Goal: Task Accomplishment & Management: Manage account settings

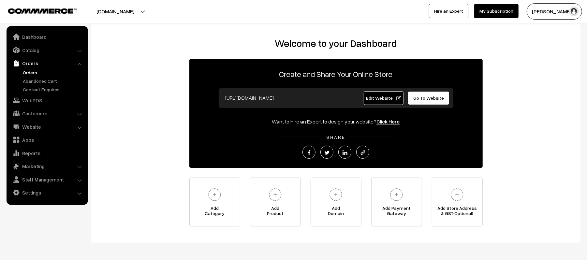
click at [30, 72] on link "Orders" at bounding box center [53, 72] width 65 height 7
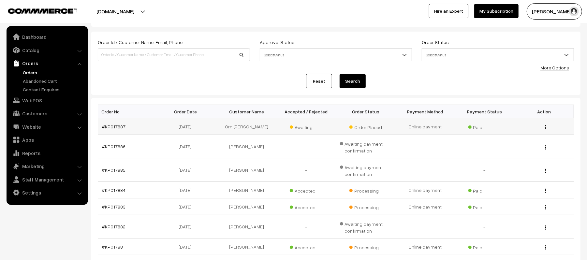
scroll to position [43, 0]
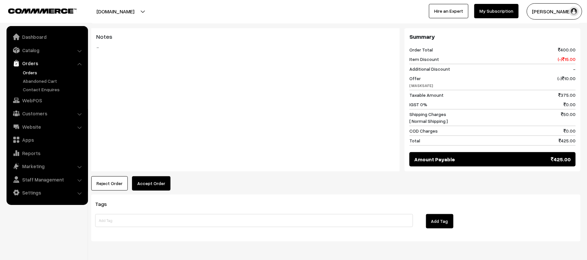
scroll to position [291, 0]
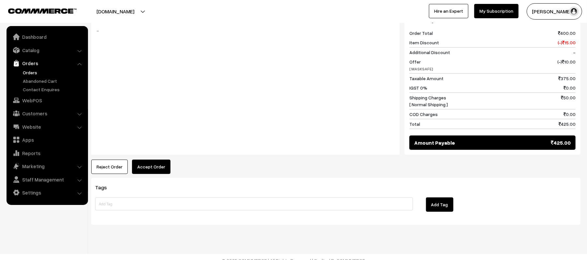
click at [153, 166] on button "Accept Order" at bounding box center [151, 167] width 38 height 14
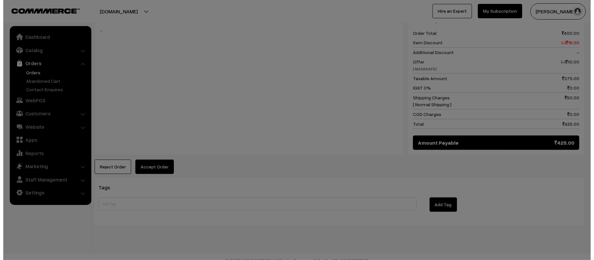
scroll to position [292, 0]
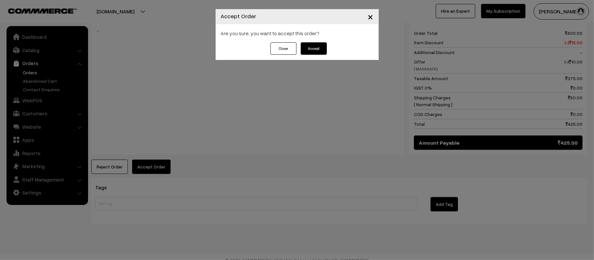
click at [316, 48] on button "Accept" at bounding box center [314, 48] width 26 height 12
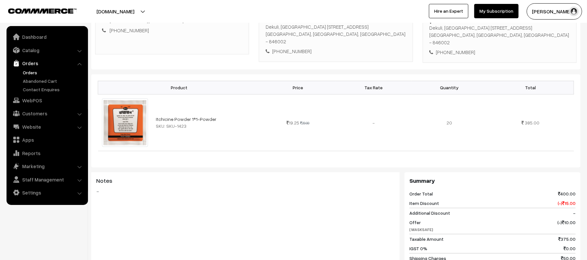
scroll to position [348, 0]
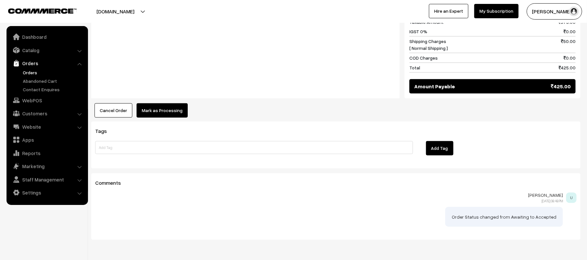
click at [164, 89] on div "Notes -" at bounding box center [245, 27] width 309 height 144
click at [172, 105] on button "Mark as Processing" at bounding box center [162, 110] width 51 height 14
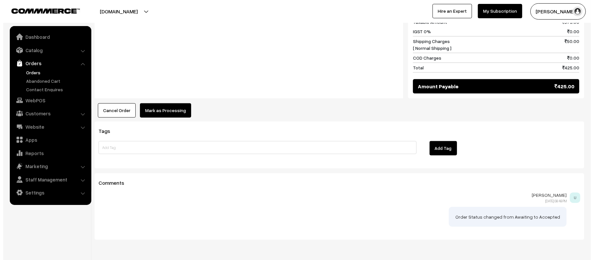
scroll to position [349, 0]
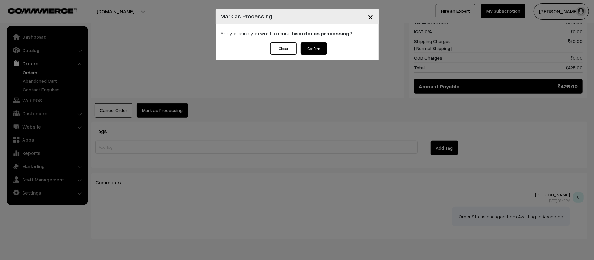
click at [312, 51] on button "Confirm" at bounding box center [314, 48] width 26 height 12
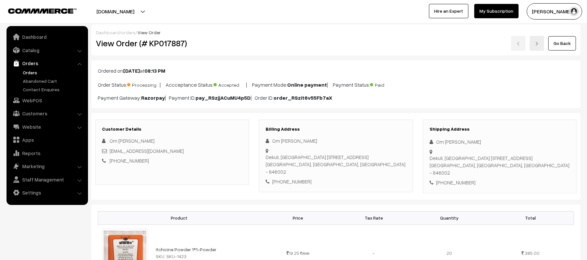
scroll to position [87, 0]
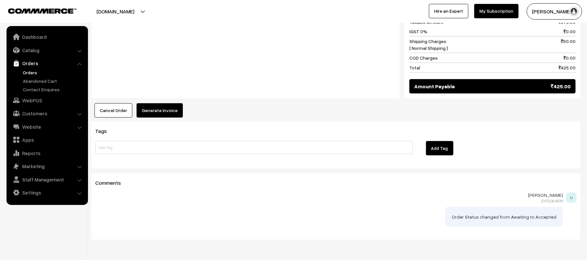
click at [158, 105] on button "Generate Invoice" at bounding box center [160, 110] width 46 height 14
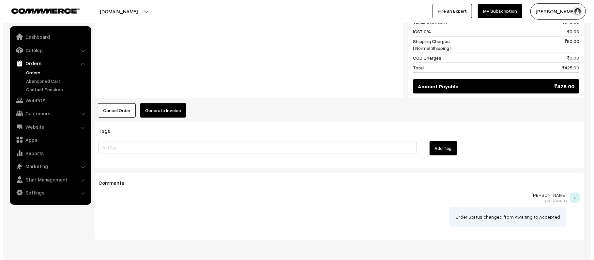
scroll to position [349, 0]
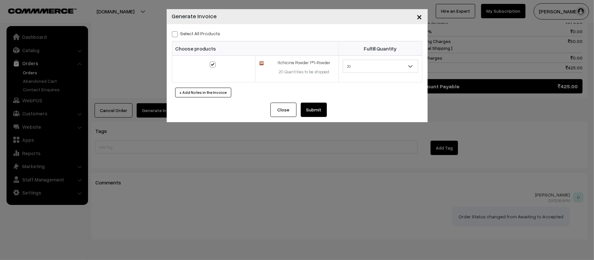
click at [314, 116] on button "Submit" at bounding box center [314, 110] width 26 height 14
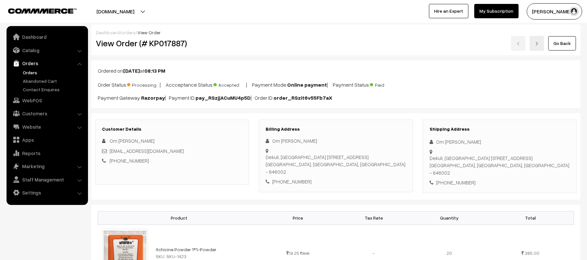
scroll to position [347, 0]
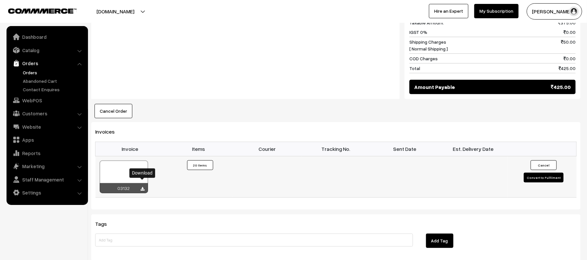
click at [142, 187] on icon at bounding box center [143, 189] width 4 height 4
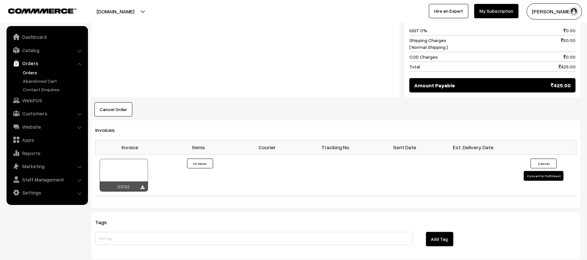
click at [252, 58] on div "Notes -" at bounding box center [245, 26] width 309 height 144
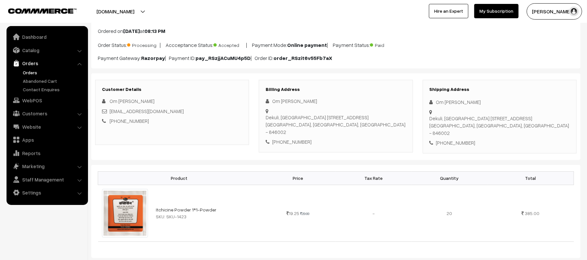
scroll to position [0, 0]
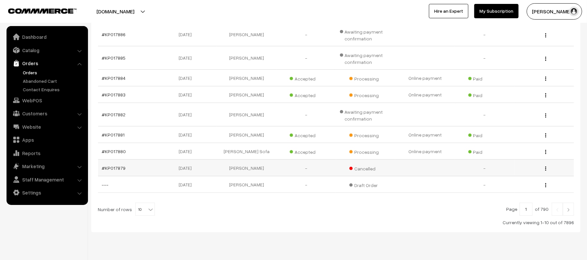
scroll to position [157, 0]
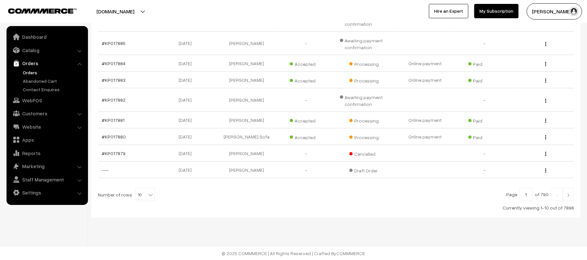
click at [570, 196] on img at bounding box center [569, 195] width 6 height 4
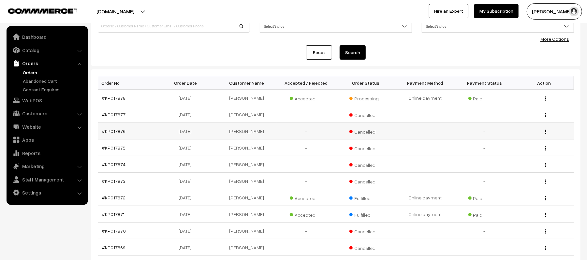
scroll to position [49, 0]
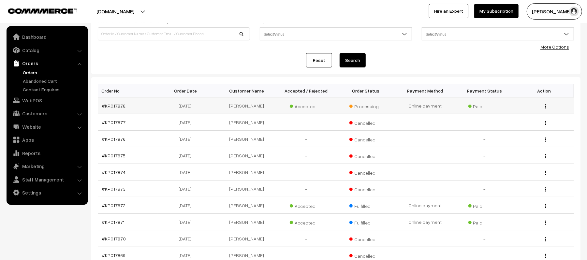
click at [115, 103] on link "#KP017878" at bounding box center [114, 106] width 24 height 6
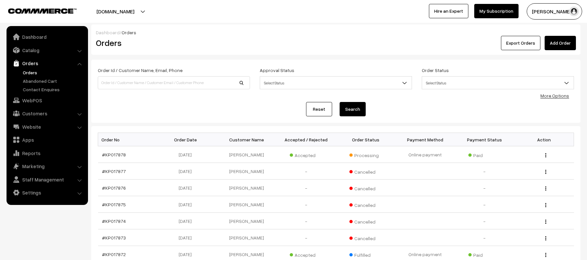
scroll to position [136, 0]
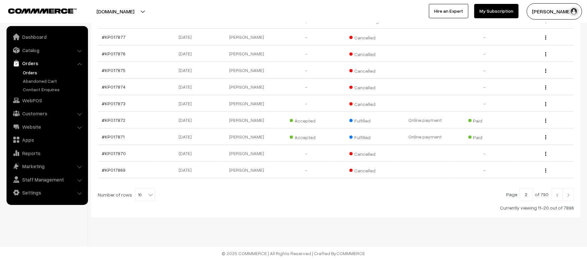
click at [556, 196] on img at bounding box center [558, 195] width 6 height 4
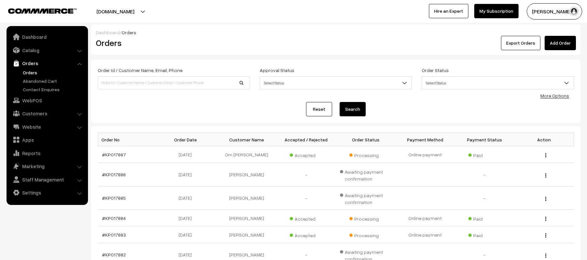
scroll to position [130, 0]
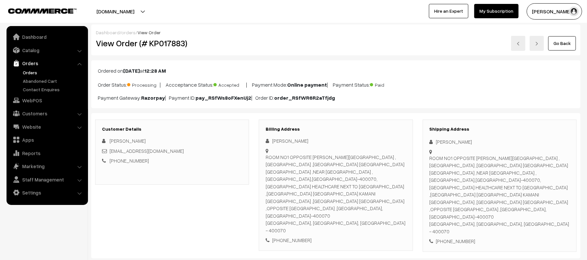
click at [461, 238] on div "[PHONE_NUMBER]" at bounding box center [500, 242] width 140 height 8
click at [461, 238] on div "+91 8433528396" at bounding box center [500, 242] width 140 height 8
copy div "8433528396"
drag, startPoint x: 469, startPoint y: 140, endPoint x: 429, endPoint y: 143, distance: 39.9
click at [429, 143] on div "Shipping Address Misbah Khan ROOM NO1 OPPOSITE SHAMSHAD HOTEL ,SANJAYNAGAR SUND…" at bounding box center [500, 186] width 154 height 132
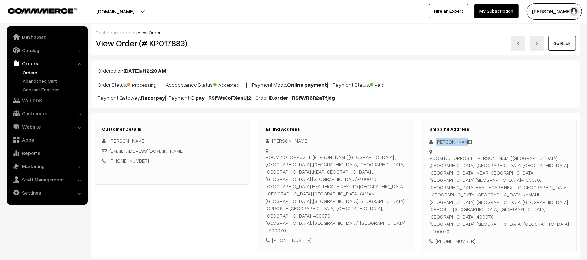
copy div "Misbah Khan"
click at [228, 99] on b "pay_RSfWs8oFXenUj2" at bounding box center [224, 98] width 56 height 7
copy p "pay_RSfWs8oFXenUj2"
drag, startPoint x: 469, startPoint y: 141, endPoint x: 437, endPoint y: 143, distance: 31.7
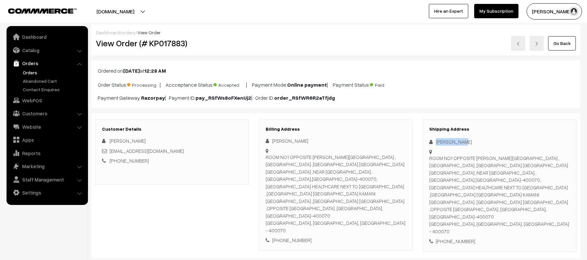
click at [437, 143] on div "Misbah Khan" at bounding box center [500, 142] width 140 height 8
copy div "Misbah Khan"
click at [461, 238] on div "+91 8433528396" at bounding box center [500, 242] width 140 height 8
copy div "8433528396"
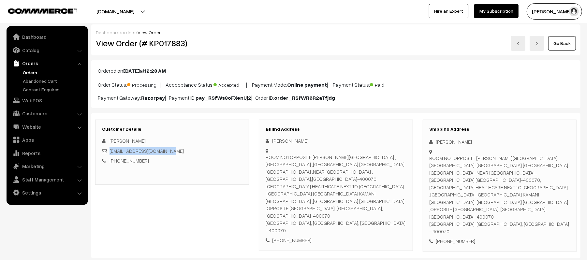
drag, startPoint x: 179, startPoint y: 150, endPoint x: 110, endPoint y: 155, distance: 69.3
click at [110, 155] on div "misbahfatema687@gmail.com" at bounding box center [172, 151] width 140 height 8
copy link "misbahfatema687@gmail.com"
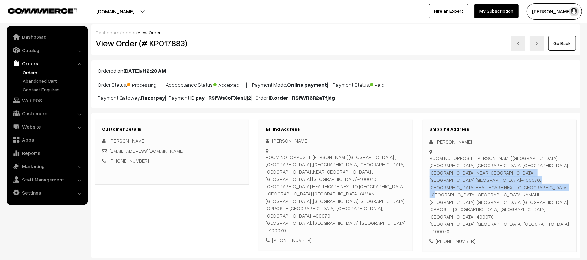
drag, startPoint x: 430, startPoint y: 158, endPoint x: 565, endPoint y: 171, distance: 136.0
click at [565, 171] on div "ROOM NO1 OPPOSITE SHAMSHAD HOTEL ,SANJAYNAGAR SUNDERBAUGH ,KAMANI KURLA WEST MU…" at bounding box center [500, 195] width 140 height 81
copy div "ROOM NO1 OPPOSITE SHAMSHAD HOTEL ,SANJAYNAGAR SUNDERBAUGH ,KAMANI KURLA WEST MU…"
click at [548, 173] on div "ROOM NO1 OPPOSITE SHAMSHAD HOTEL ,SANJAYNAGAR SUNDERBAUGH ,KAMANI KURLA WEST MU…" at bounding box center [500, 195] width 140 height 81
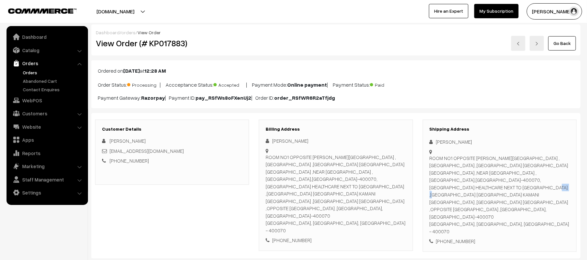
click at [548, 173] on div "ROOM NO1 OPPOSITE SHAMSHAD HOTEL ,SANJAYNAGAR SUNDERBAUGH ,KAMANI KURLA WEST MU…" at bounding box center [500, 195] width 140 height 81
drag, startPoint x: 431, startPoint y: 179, endPoint x: 531, endPoint y: 181, distance: 100.5
click at [531, 181] on div "ROOM NO1 OPPOSITE SHAMSHAD HOTEL ,SANJAYNAGAR SUNDERBAUGH ,KAMANI KURLA WEST MU…" at bounding box center [500, 195] width 140 height 81
copy div "GAUSIYA HEALTHCARE NEXT TO HP GAS AGENCY ,"
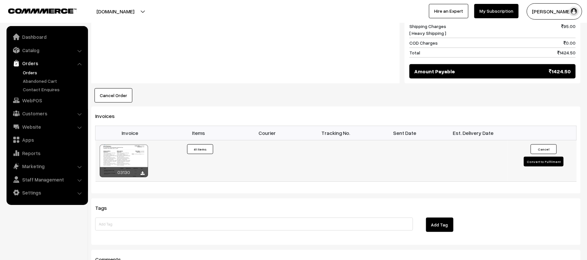
click at [535, 157] on button "Convert to Fulfilment" at bounding box center [544, 162] width 40 height 10
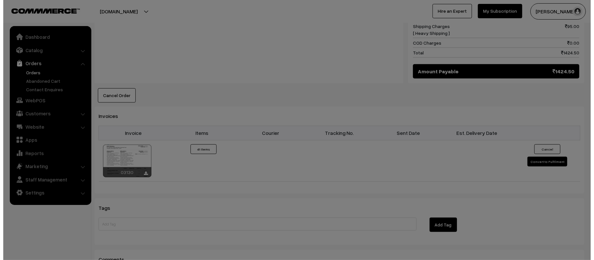
scroll to position [480, 0]
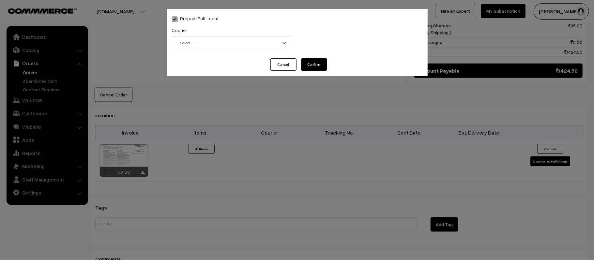
click at [200, 43] on span "-- Select --" at bounding box center [232, 42] width 120 height 11
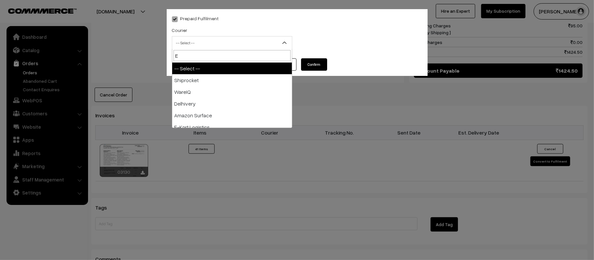
type input "E-"
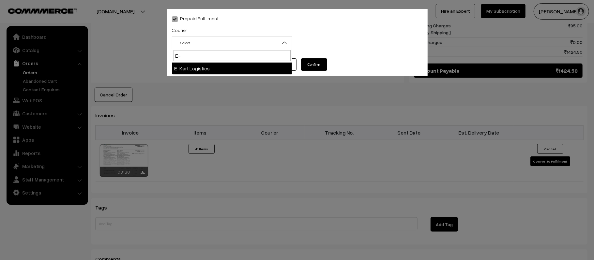
select select "6"
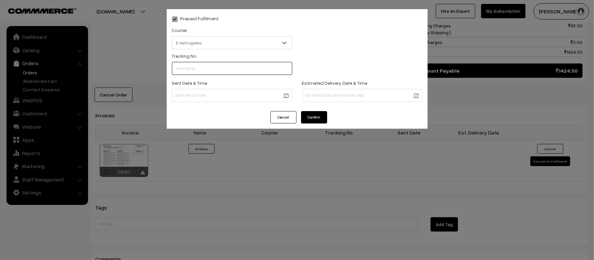
scroll to position [0, 0]
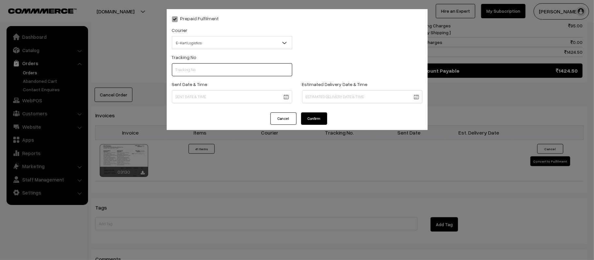
paste input "ICYP0004386530"
type input "ICYP0004386530"
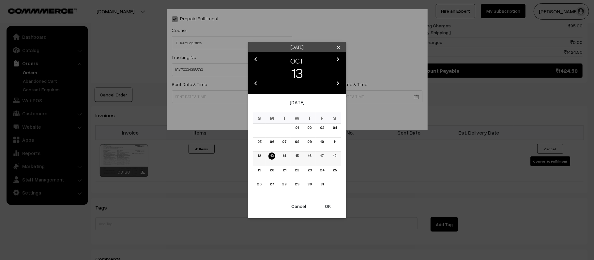
click at [285, 158] on link "14" at bounding box center [284, 156] width 7 height 7
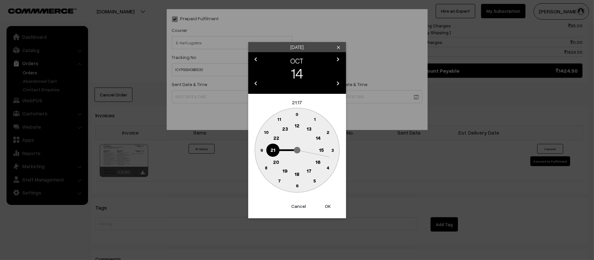
click at [296, 127] on text "12" at bounding box center [297, 126] width 5 height 6
click at [256, 153] on circle at bounding box center [261, 150] width 13 height 13
type input "[DATE] 12:45"
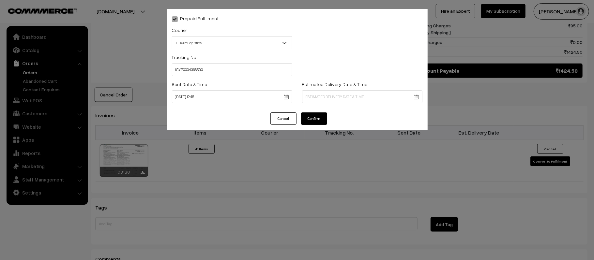
click at [356, 83] on label "Estimated Delivery Date & Time" at bounding box center [335, 84] width 66 height 7
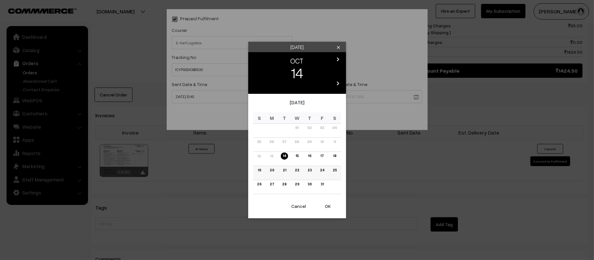
click at [270, 172] on link "20" at bounding box center [272, 170] width 8 height 7
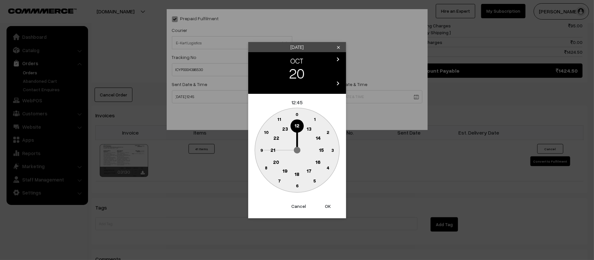
click at [273, 150] on text "21" at bounding box center [272, 150] width 5 height 6
click at [299, 187] on circle at bounding box center [296, 185] width 13 height 13
type input "[DATE] 21:30"
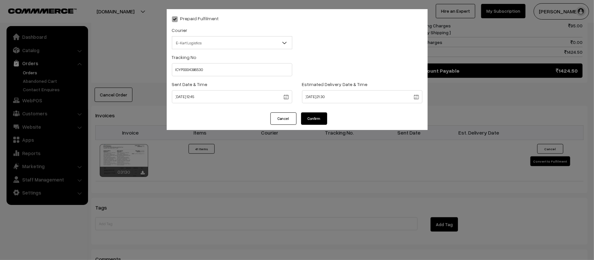
click at [316, 118] on button "Confirm" at bounding box center [314, 119] width 26 height 12
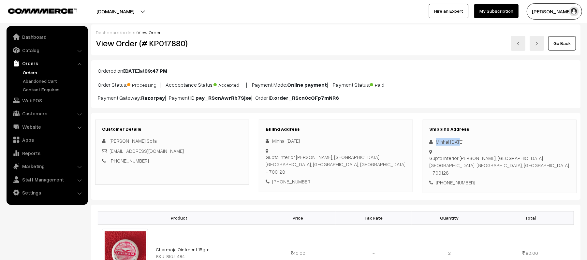
drag, startPoint x: 470, startPoint y: 141, endPoint x: 433, endPoint y: 142, distance: 36.9
click at [433, 142] on div "Minhal Raja" at bounding box center [500, 142] width 140 height 8
copy div "Minhal Raja"
click at [457, 179] on div "[PHONE_NUMBER]" at bounding box center [500, 183] width 140 height 8
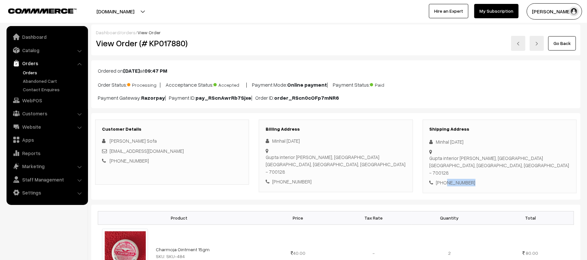
copy div "7020973620"
drag, startPoint x: 442, startPoint y: 144, endPoint x: 428, endPoint y: 144, distance: 14.4
click at [428, 144] on div "Shipping Address Minhal Raja Gupta interior digberia tetultala, Barasat Kolkata…" at bounding box center [500, 157] width 154 height 74
copy div "Minhal Raja"
click at [455, 179] on div "+91 7020973620" at bounding box center [500, 183] width 140 height 8
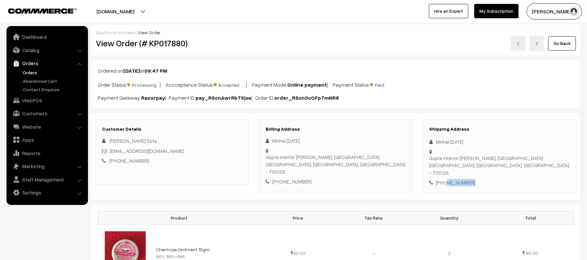
click at [455, 179] on div "+91 7020973620" at bounding box center [500, 183] width 140 height 8
copy div "7020973620"
drag, startPoint x: 166, startPoint y: 150, endPoint x: 111, endPoint y: 153, distance: 54.9
click at [111, 153] on div "sofamorden@gmail.com" at bounding box center [172, 151] width 140 height 8
copy link "sofamorden@gmail.com"
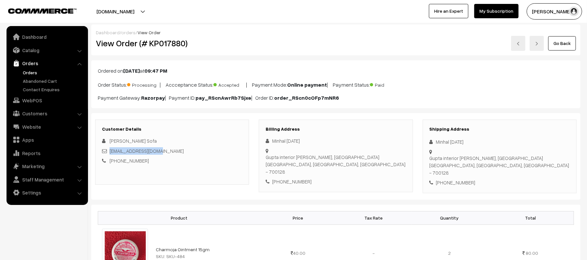
drag, startPoint x: 437, startPoint y: 151, endPoint x: 526, endPoint y: 157, distance: 88.6
click at [526, 157] on div "Shipping Address Minhal Raja Gupta interior digberia tetultala, Barasat Kolkata…" at bounding box center [500, 157] width 154 height 74
copy div "Gupta interior digberia tetultala, Barasat Kolkata, West Bengal, India - 700128"
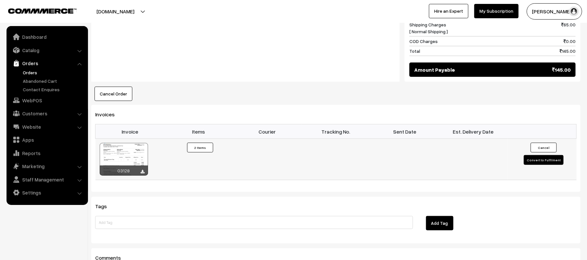
click at [536, 155] on button "Convert to Fulfilment" at bounding box center [544, 160] width 40 height 10
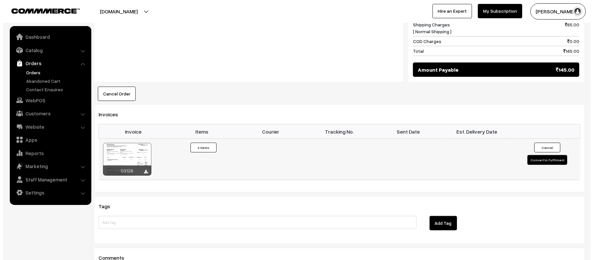
scroll to position [349, 0]
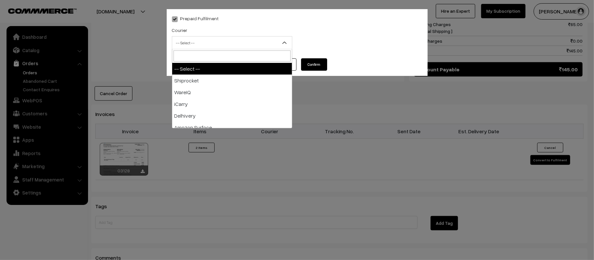
click at [220, 42] on span "-- Select --" at bounding box center [232, 42] width 120 height 11
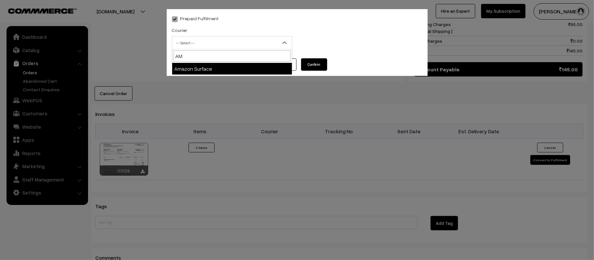
type input "AMA"
select select "5"
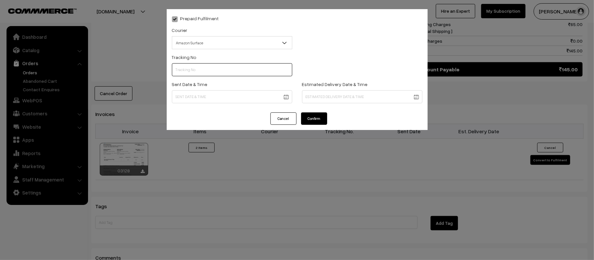
paste input "364327045787"
type input "364327045787"
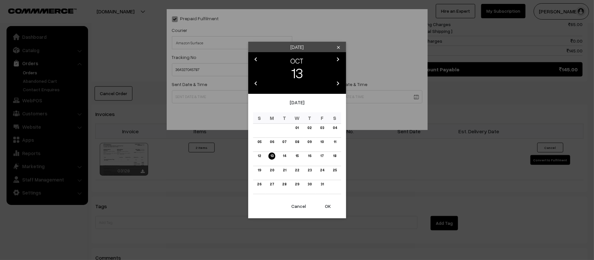
click at [265, 99] on body "Thank you for showing interest. Our team will call you shortly. Close kirtiphar…" at bounding box center [297, 24] width 594 height 747
click at [282, 160] on link "14" at bounding box center [284, 156] width 7 height 7
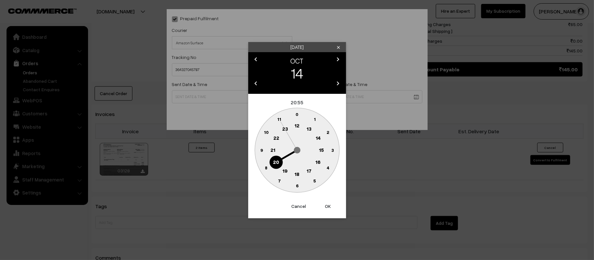
click at [294, 125] on circle at bounding box center [296, 125] width 13 height 13
click at [261, 148] on text "45" at bounding box center [262, 150] width 6 height 6
type input "14-10-2025 12:45"
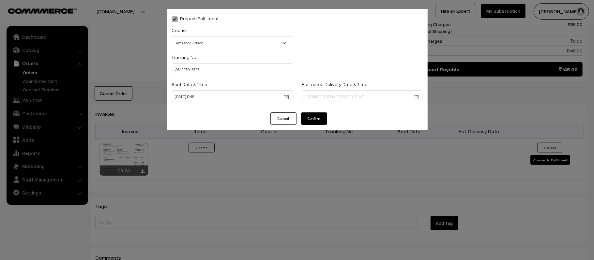
click at [358, 94] on body "Thank you for showing interest. Our team will call you shortly. Close kirtiphar…" at bounding box center [297, 24] width 594 height 747
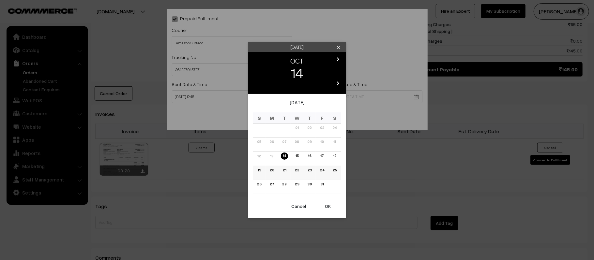
click at [272, 171] on link "20" at bounding box center [272, 170] width 8 height 7
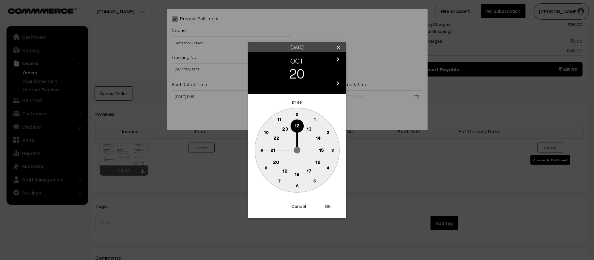
click at [299, 210] on button "Cancel" at bounding box center [299, 206] width 26 height 14
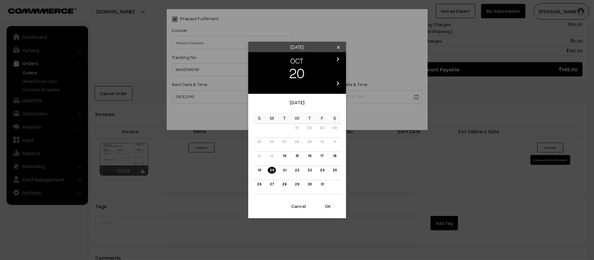
click at [331, 208] on button "OK" at bounding box center [328, 206] width 26 height 14
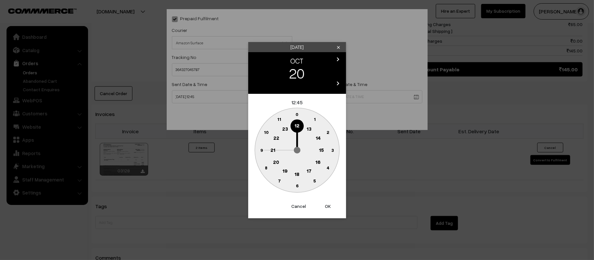
click at [270, 149] on text "21" at bounding box center [272, 150] width 5 height 6
click at [297, 186] on text "30" at bounding box center [297, 186] width 6 height 6
type input "20-10-2025 21:30"
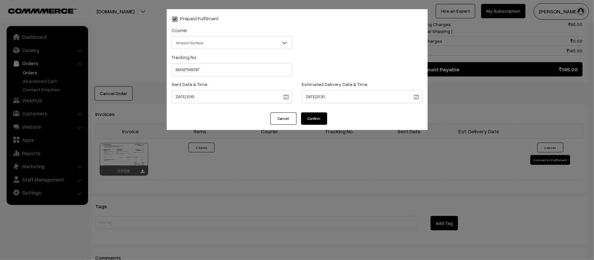
click at [309, 119] on button "Confirm" at bounding box center [314, 119] width 26 height 12
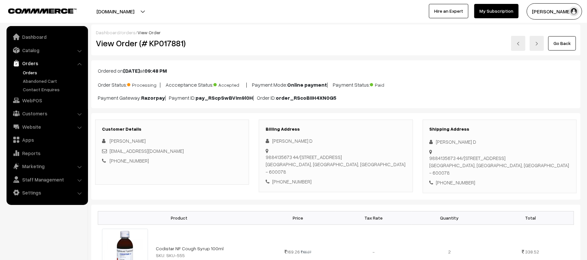
click at [465, 179] on div "+91 9884135673" at bounding box center [500, 183] width 140 height 8
copy div "9884135673"
drag, startPoint x: 177, startPoint y: 151, endPoint x: 110, endPoint y: 152, distance: 67.2
click at [110, 152] on div "[EMAIL_ADDRESS][DOMAIN_NAME]" at bounding box center [172, 151] width 140 height 8
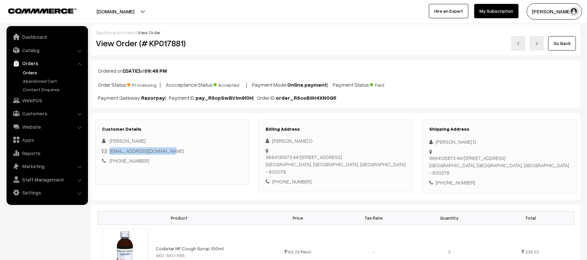
copy link "[EMAIL_ADDRESS][DOMAIN_NAME]"
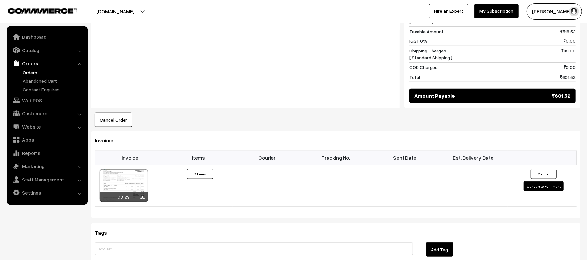
scroll to position [391, 0]
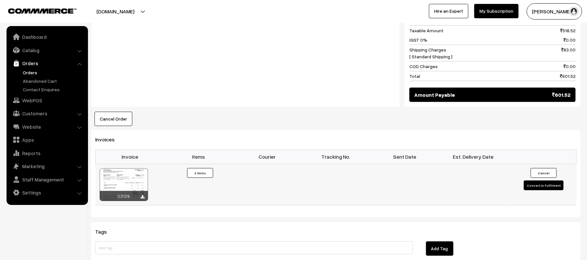
click at [534, 181] on button "Convert to Fulfilment" at bounding box center [544, 186] width 40 height 10
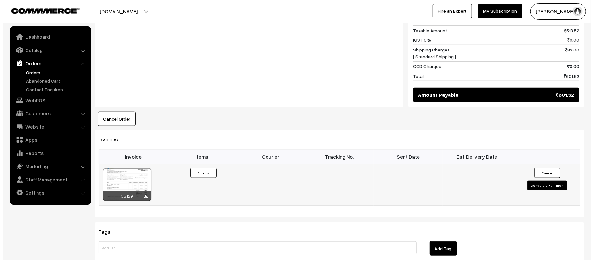
scroll to position [393, 0]
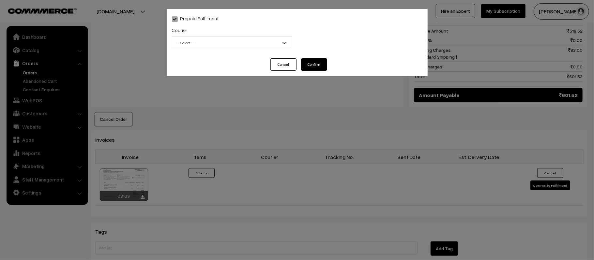
click at [230, 48] on span "-- Select --" at bounding box center [232, 42] width 120 height 11
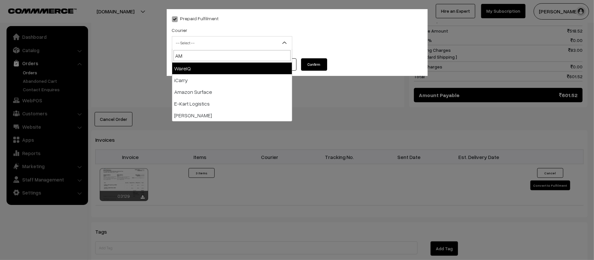
type input "AMA"
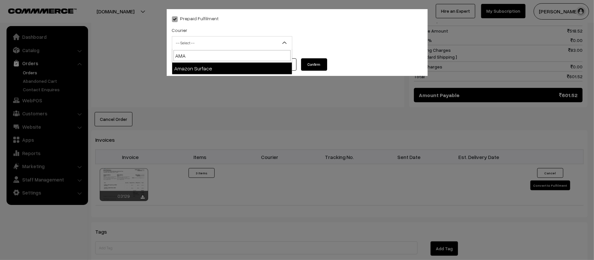
select select "5"
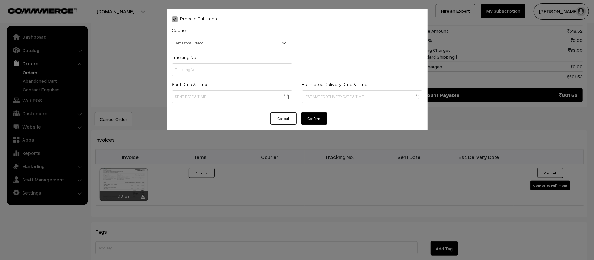
click at [223, 80] on div "Sent Date & Time" at bounding box center [232, 91] width 120 height 23
click at [232, 71] on input "text" at bounding box center [232, 69] width 120 height 13
paste input "364327180075"
type input "364327180075"
click at [220, 95] on body "Thank you for showing interest. Our team will call you shortly. Close [DOMAIN_N…" at bounding box center [297, 15] width 594 height 817
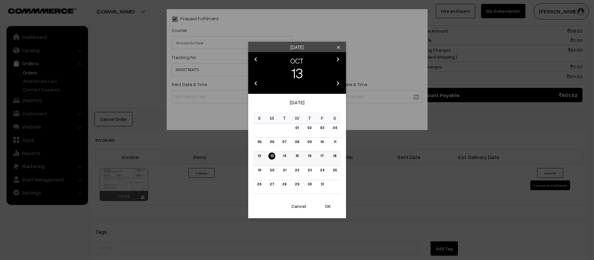
click at [286, 155] on link "14" at bounding box center [284, 156] width 7 height 7
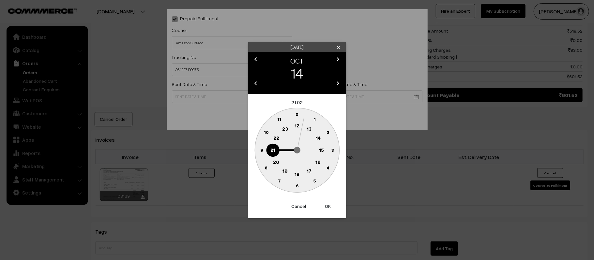
click at [296, 125] on text "12" at bounding box center [297, 126] width 5 height 6
click at [265, 151] on circle at bounding box center [261, 150] width 13 height 13
type input "[DATE] 12:45"
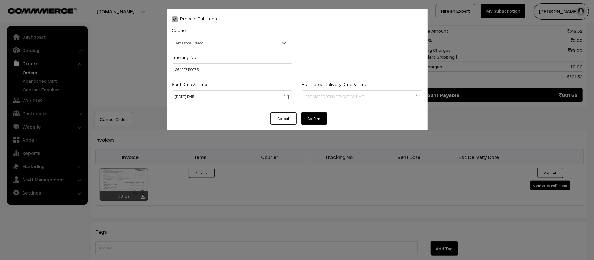
click at [348, 95] on body "Thank you for showing interest. Our team will call you shortly. Close kirtiphar…" at bounding box center [297, 15] width 594 height 817
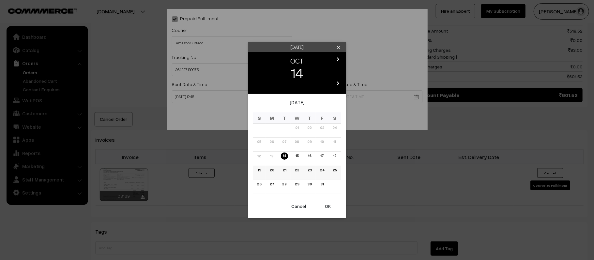
click at [270, 168] on link "20" at bounding box center [272, 170] width 8 height 7
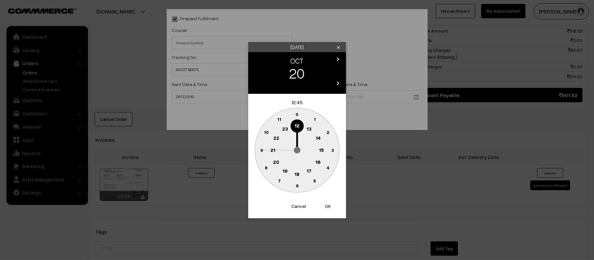
click at [273, 150] on text "21" at bounding box center [272, 150] width 5 height 6
click at [298, 187] on text "30" at bounding box center [297, 186] width 6 height 6
type input "20-10-2025 21:30"
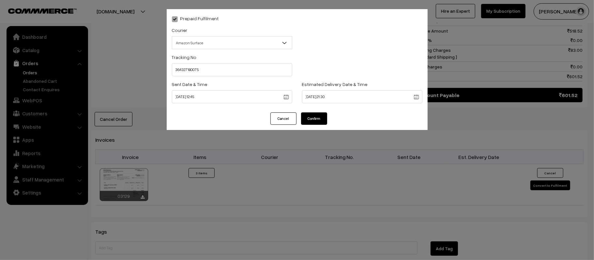
click at [311, 116] on button "Confirm" at bounding box center [314, 119] width 26 height 12
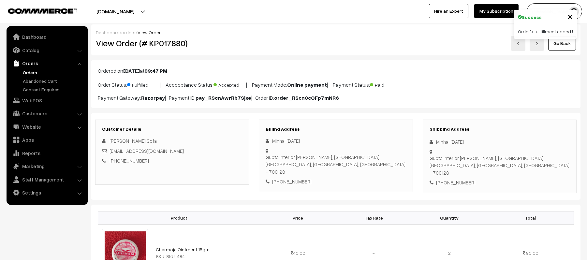
scroll to position [43, 0]
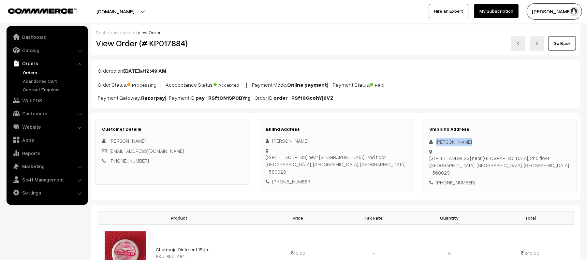
click at [429, 137] on div "Shipping Address [PERSON_NAME] [STREET_ADDRESS] [PHONE_NUMBER]" at bounding box center [500, 157] width 154 height 74
click at [454, 179] on div "[PHONE_NUMBER]" at bounding box center [500, 183] width 140 height 8
copy div "8861081311"
drag, startPoint x: 173, startPoint y: 152, endPoint x: 110, endPoint y: 154, distance: 63.0
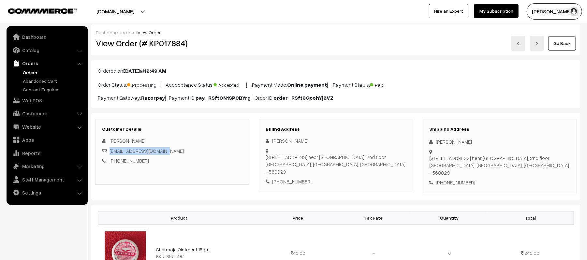
click at [110, 154] on div "[EMAIL_ADDRESS][DOMAIN_NAME]" at bounding box center [172, 151] width 140 height 8
copy link "[EMAIL_ADDRESS][DOMAIN_NAME]"
drag, startPoint x: 436, startPoint y: 152, endPoint x: 551, endPoint y: 159, distance: 114.7
click at [551, 159] on div "[STREET_ADDRESS]" at bounding box center [500, 166] width 140 height 22
copy div "[STREET_ADDRESS]"
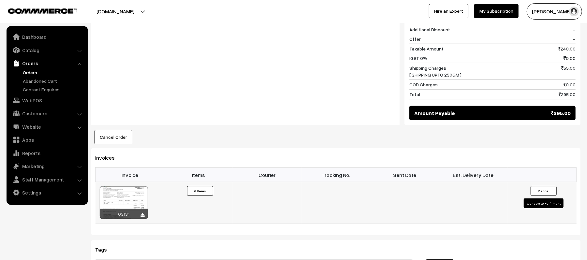
click at [549, 200] on button "Convert to Fulfilment" at bounding box center [544, 204] width 40 height 10
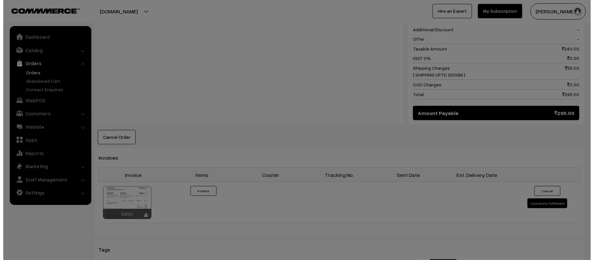
scroll to position [305, 0]
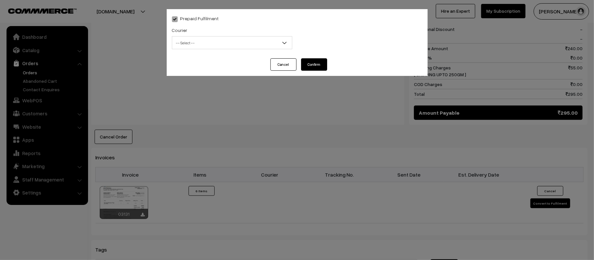
click at [224, 42] on span "-- Select --" at bounding box center [232, 42] width 120 height 11
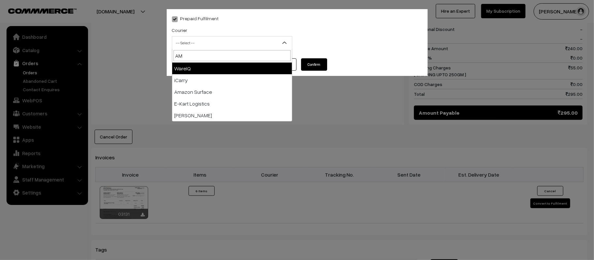
type input "AMA"
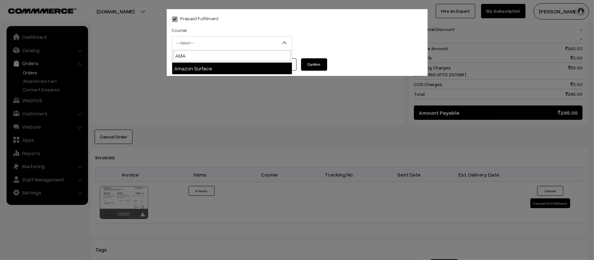
select select "5"
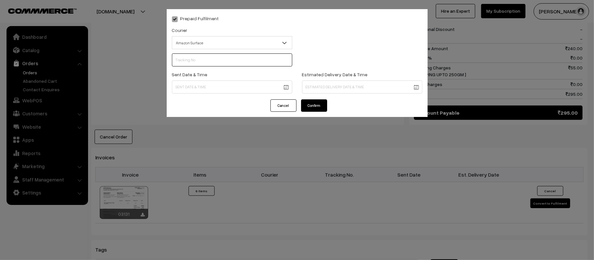
scroll to position [0, 0]
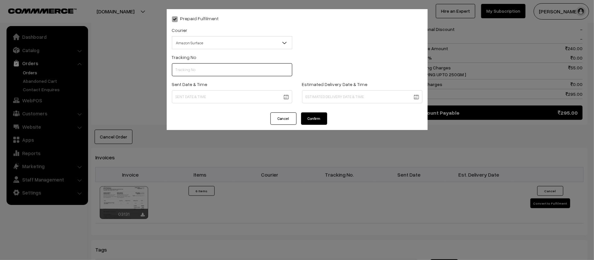
paste input "364327347942"
type input "364327347942"
click at [237, 98] on body "Thank you for showing interest. Our team will call you shortly. Close [DOMAIN_N…" at bounding box center [297, 68] width 594 height 747
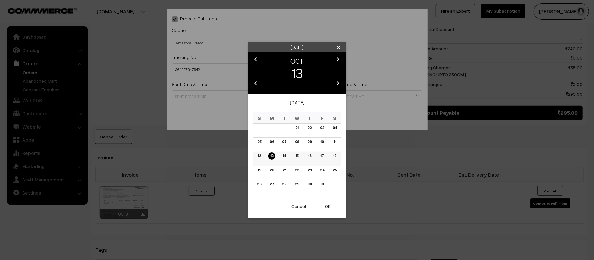
click at [283, 155] on link "14" at bounding box center [284, 156] width 7 height 7
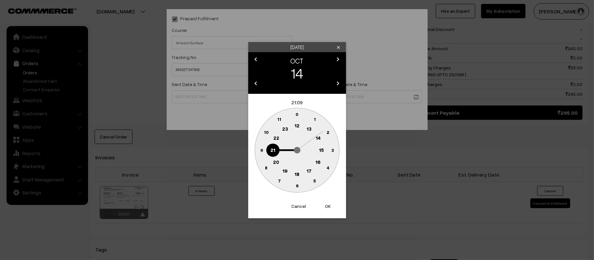
click at [296, 125] on text "12" at bounding box center [297, 126] width 5 height 6
click at [262, 153] on circle at bounding box center [261, 150] width 13 height 13
type input "14-10-2025 12:45"
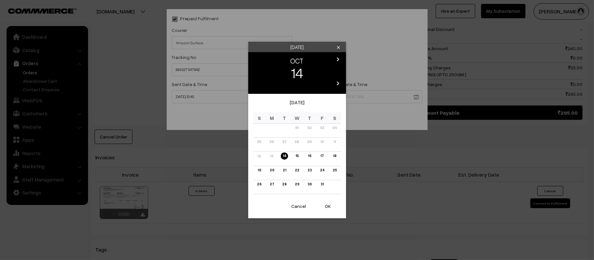
click at [338, 95] on body "Thank you for showing interest. Our team will call you shortly. Close kirtiphar…" at bounding box center [297, 68] width 594 height 747
click at [269, 169] on link "20" at bounding box center [272, 170] width 8 height 7
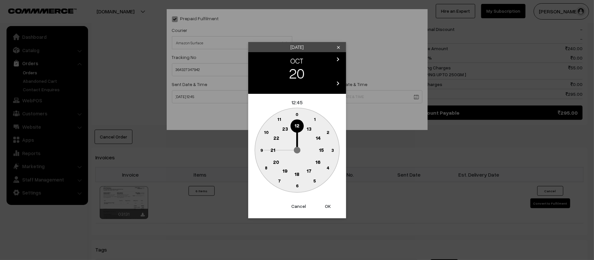
click at [271, 149] on text "21" at bounding box center [272, 150] width 5 height 6
click at [297, 189] on circle at bounding box center [296, 185] width 13 height 13
type input "20-10-2025 21:30"
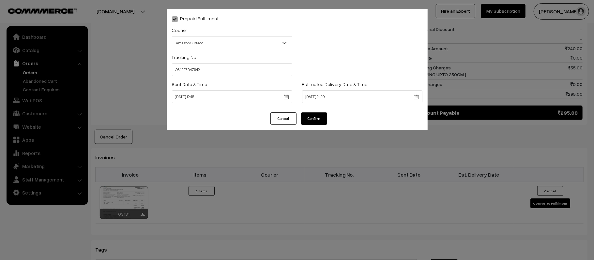
click at [306, 113] on button "Confirm" at bounding box center [314, 119] width 26 height 12
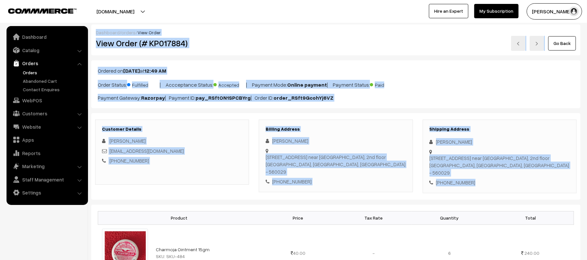
drag, startPoint x: 470, startPoint y: 173, endPoint x: 94, endPoint y: 33, distance: 401.0
click at [374, 45] on div "Go Back" at bounding box center [417, 43] width 317 height 15
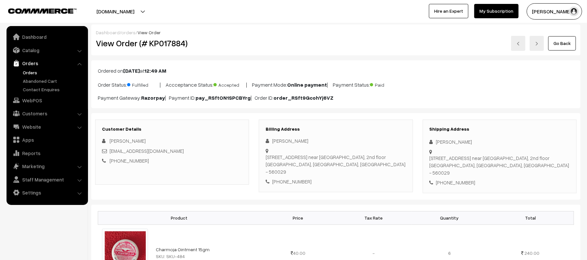
click at [294, 40] on div "Go Back" at bounding box center [417, 43] width 317 height 15
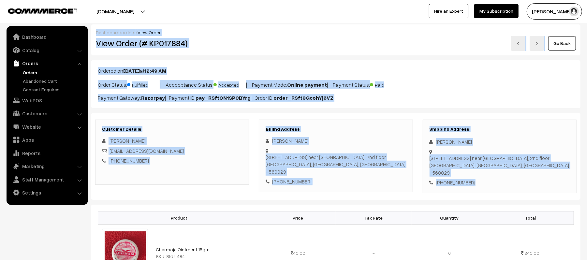
drag, startPoint x: 92, startPoint y: 33, endPoint x: 478, endPoint y: 175, distance: 411.7
click at [505, 179] on div "Shipping Address [PERSON_NAME] [STREET_ADDRESS] [PHONE_NUMBER]" at bounding box center [500, 157] width 154 height 74
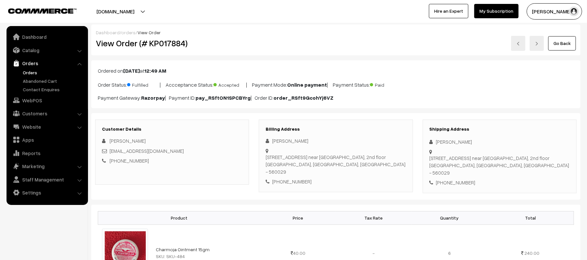
click at [448, 79] on div "Ordered on [DATE] 12:49 AM Order Status: Fulfilled | Accceptance Status: Accept…" at bounding box center [336, 84] width 490 height 48
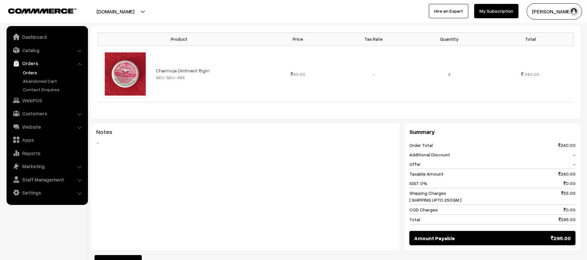
scroll to position [304, 0]
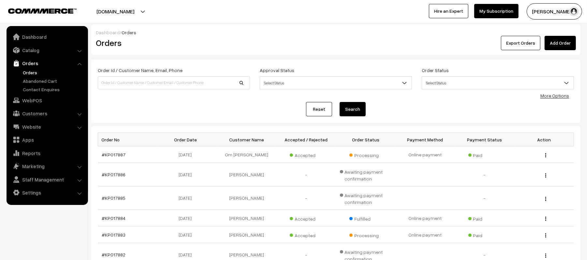
click at [29, 71] on link "Orders" at bounding box center [53, 72] width 65 height 7
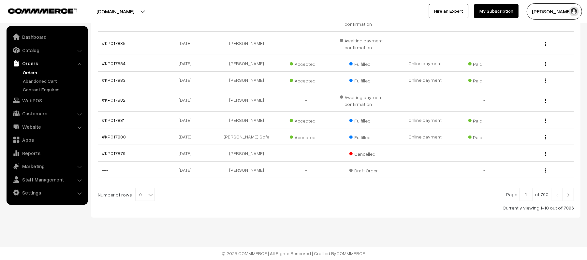
click at [568, 197] on img at bounding box center [569, 195] width 6 height 4
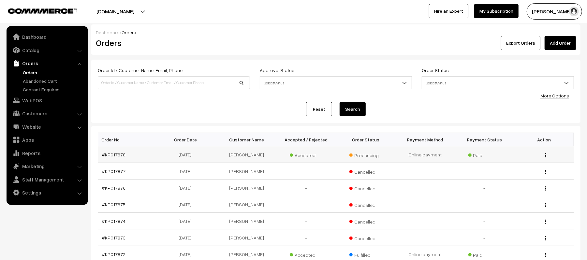
click at [106, 159] on td "#KP017878" at bounding box center [128, 154] width 60 height 17
click at [107, 156] on link "#KP017878" at bounding box center [114, 155] width 24 height 6
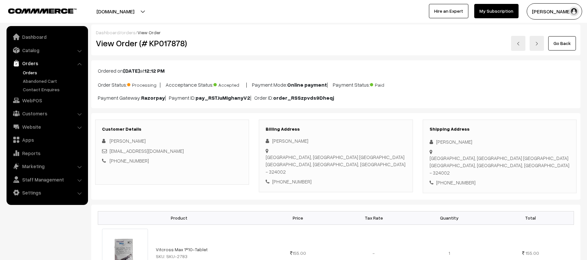
scroll to position [87, 0]
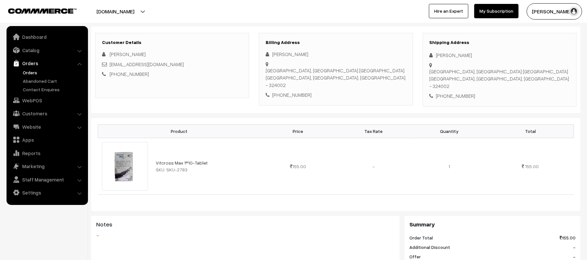
click at [463, 93] on div "[PHONE_NUMBER]" at bounding box center [500, 96] width 140 height 8
copy div "8299624304"
drag, startPoint x: 163, startPoint y: 64, endPoint x: 110, endPoint y: 68, distance: 53.3
click at [110, 66] on div "[EMAIL_ADDRESS][DOMAIN_NAME]" at bounding box center [172, 65] width 140 height 8
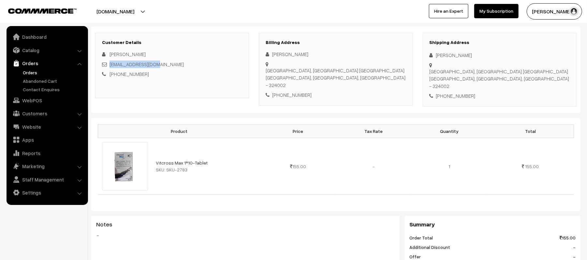
copy link "[EMAIL_ADDRESS][DOMAIN_NAME]"
drag, startPoint x: 431, startPoint y: 72, endPoint x: 516, endPoint y: 85, distance: 85.9
click at [516, 85] on div "RajsthanKota naharu nagar, Nahru nagar dadhbada road jadoon house Kota, Rajasth…" at bounding box center [500, 79] width 140 height 22
copy div "RajsthanKota naharu nagar, Nahru nagar dadhbada road jadoon house Kota, Rajasth…"
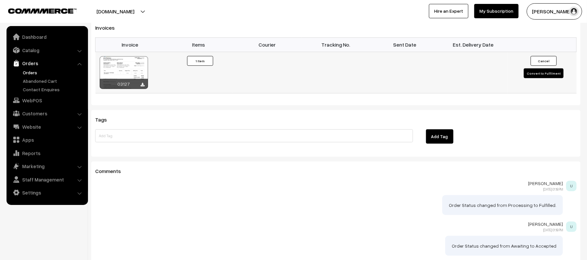
click at [532, 76] on button "Convert to Fulfilment" at bounding box center [544, 73] width 40 height 10
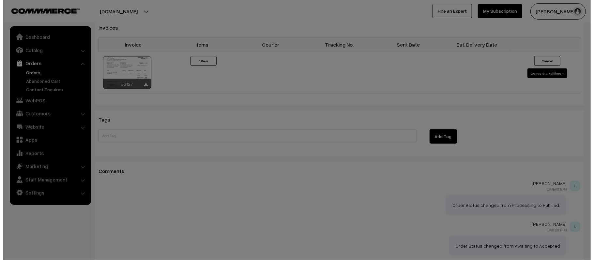
scroll to position [428, 0]
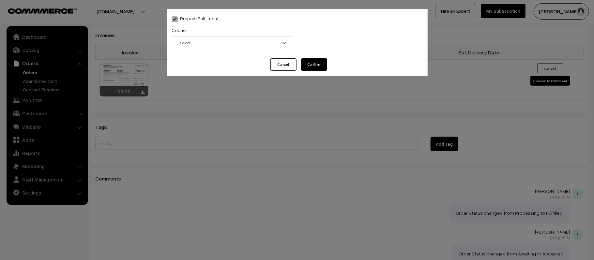
click at [205, 42] on span "-- Select --" at bounding box center [232, 42] width 120 height 11
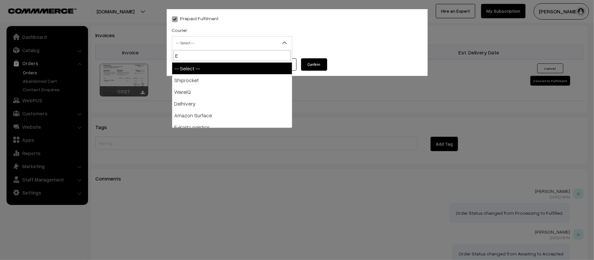
type input "E-"
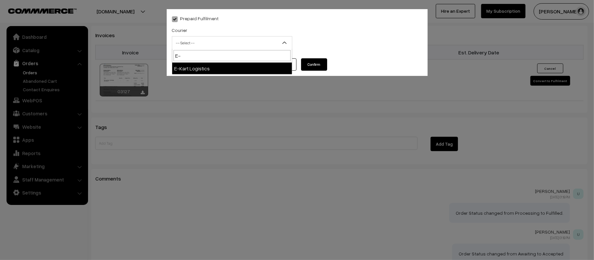
select select "6"
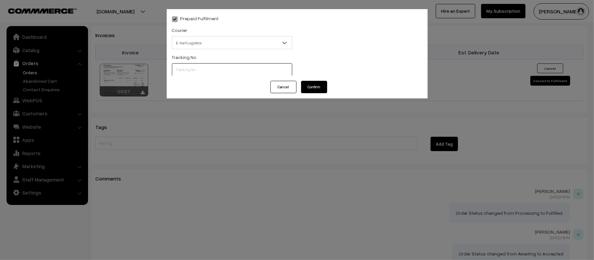
scroll to position [0, 0]
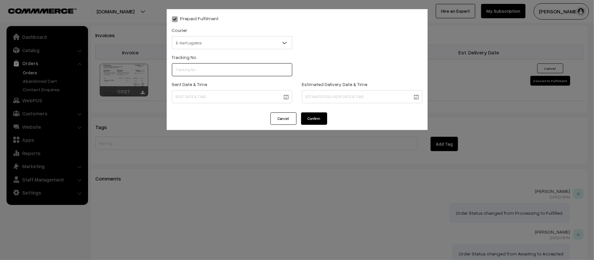
paste input "ICYP0004386556"
type input "ICYP0004386556"
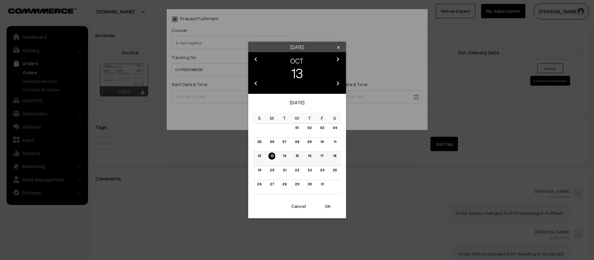
click at [282, 157] on link "14" at bounding box center [284, 156] width 7 height 7
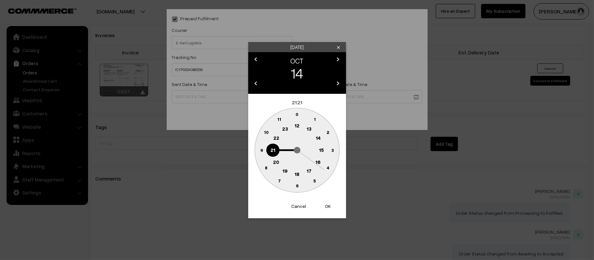
click at [295, 128] on text "12" at bounding box center [297, 126] width 5 height 6
click at [263, 149] on text "45" at bounding box center [262, 150] width 6 height 6
type input "14-10-2025 12:45"
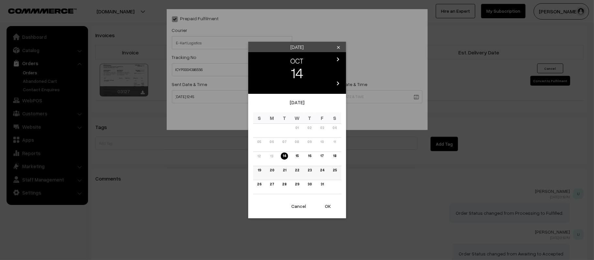
click at [273, 169] on link "20" at bounding box center [272, 170] width 8 height 7
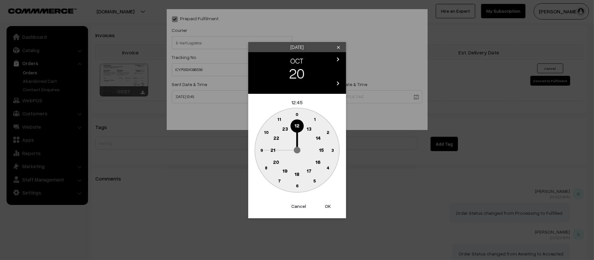
click at [271, 149] on text "21" at bounding box center [272, 150] width 5 height 6
click at [296, 184] on text "30" at bounding box center [297, 186] width 6 height 6
type input "20-10-2025 21:30"
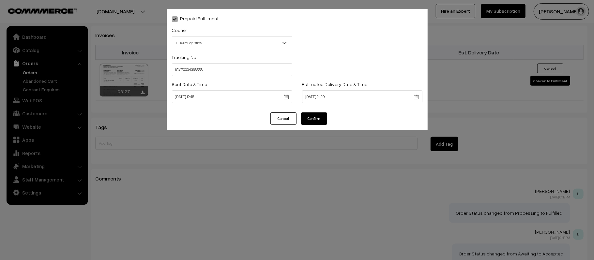
click at [316, 116] on button "Confirm" at bounding box center [314, 119] width 26 height 12
